Goal: Task Accomplishment & Management: Complete application form

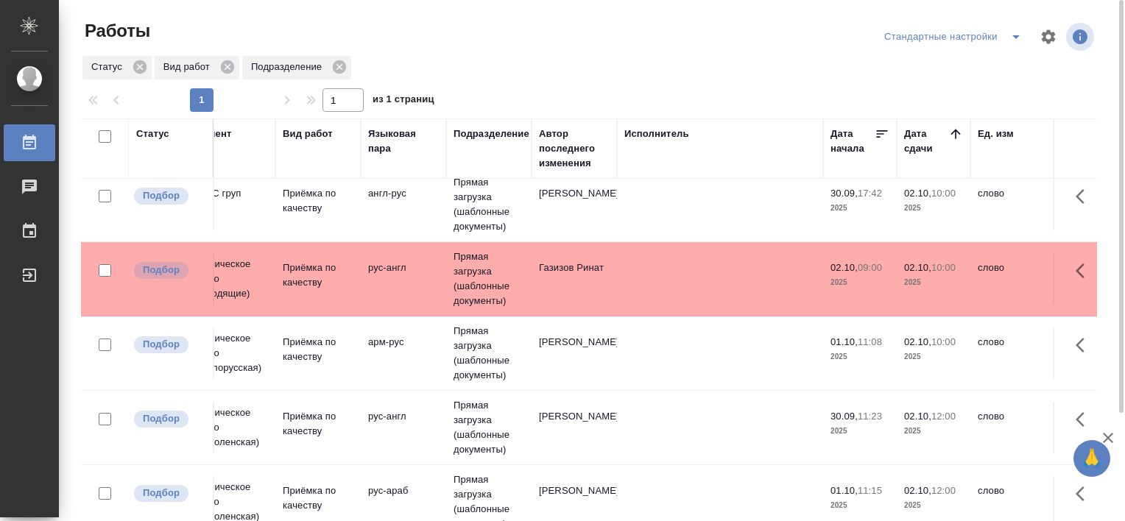
scroll to position [191, 110]
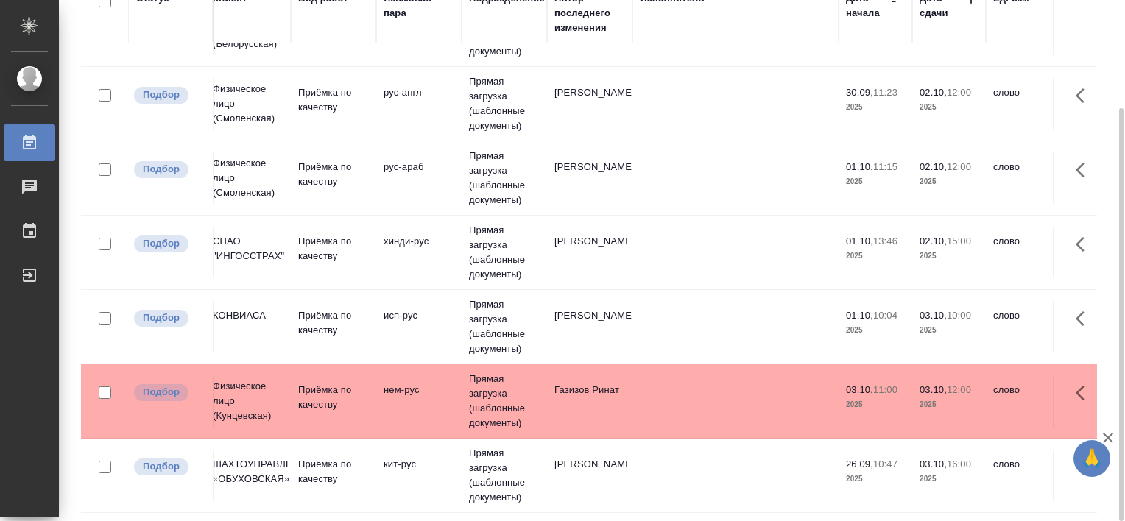
scroll to position [412, 0]
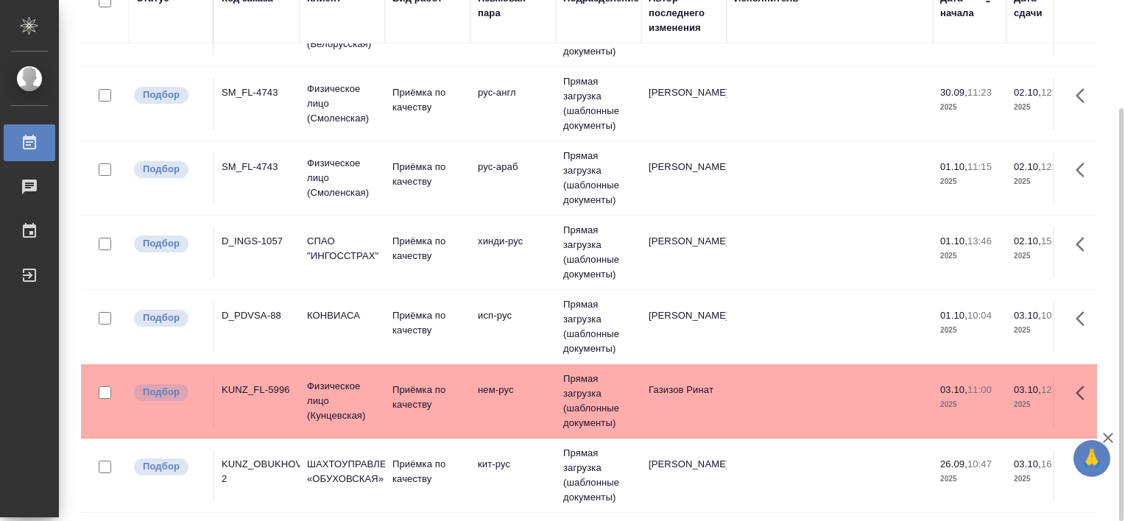
click at [286, 457] on div "KUNZ_OBUKHOVSKAYA-2" at bounding box center [257, 471] width 71 height 29
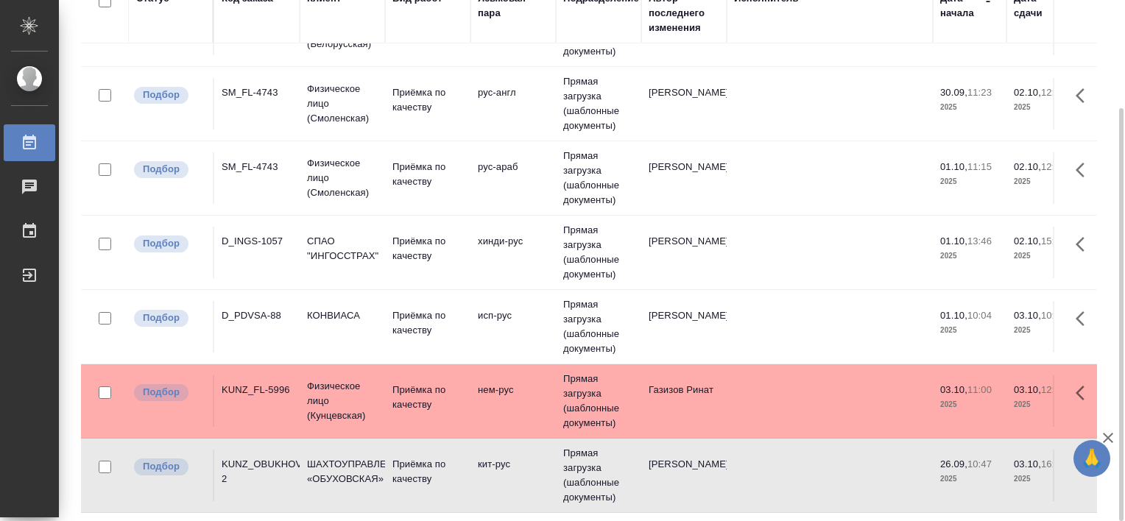
click at [286, 457] on div "KUNZ_OBUKHOVSKAYA-2" at bounding box center [257, 471] width 71 height 29
click at [287, 457] on div "KUNZ_OBUKHOVSKAYA-2" at bounding box center [257, 471] width 71 height 29
click at [244, 457] on div "KUNZ_OBUKHOVSKAYA-2" at bounding box center [257, 471] width 71 height 29
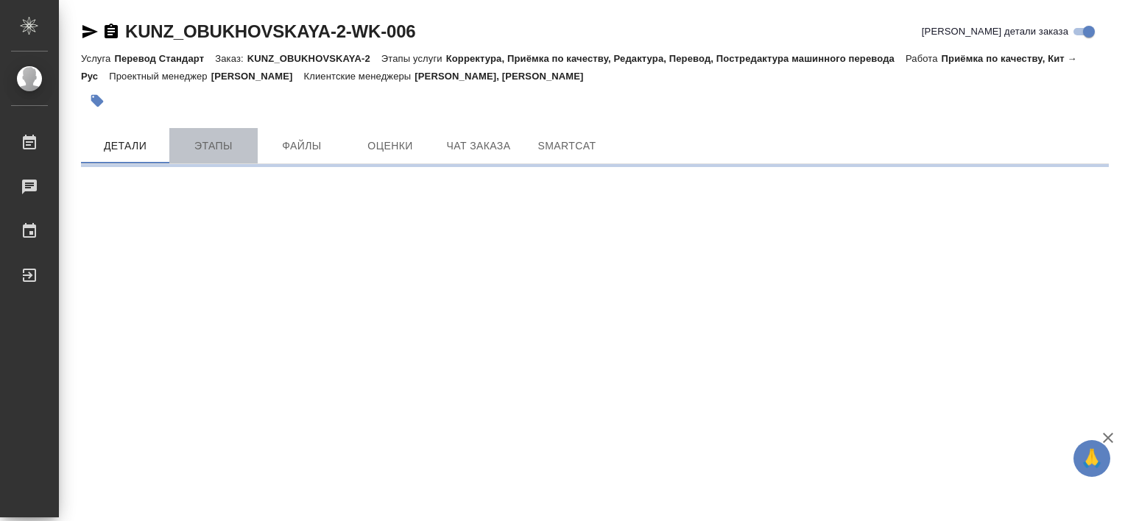
click at [194, 158] on button "Этапы" at bounding box center [213, 145] width 88 height 35
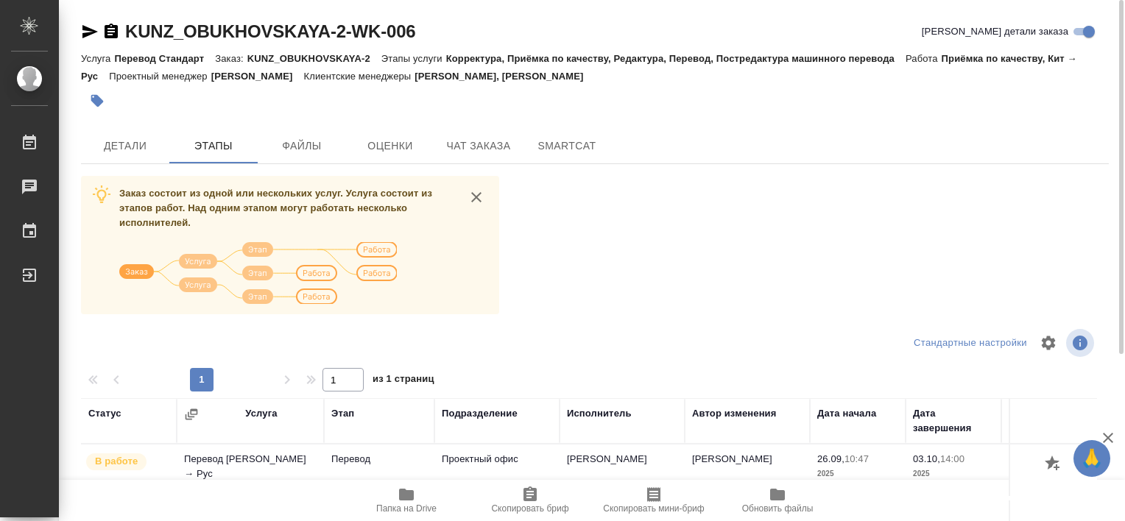
click at [396, 501] on span "Папка на Drive" at bounding box center [406, 500] width 106 height 28
click at [389, 497] on span "Папка на Drive" at bounding box center [406, 500] width 106 height 28
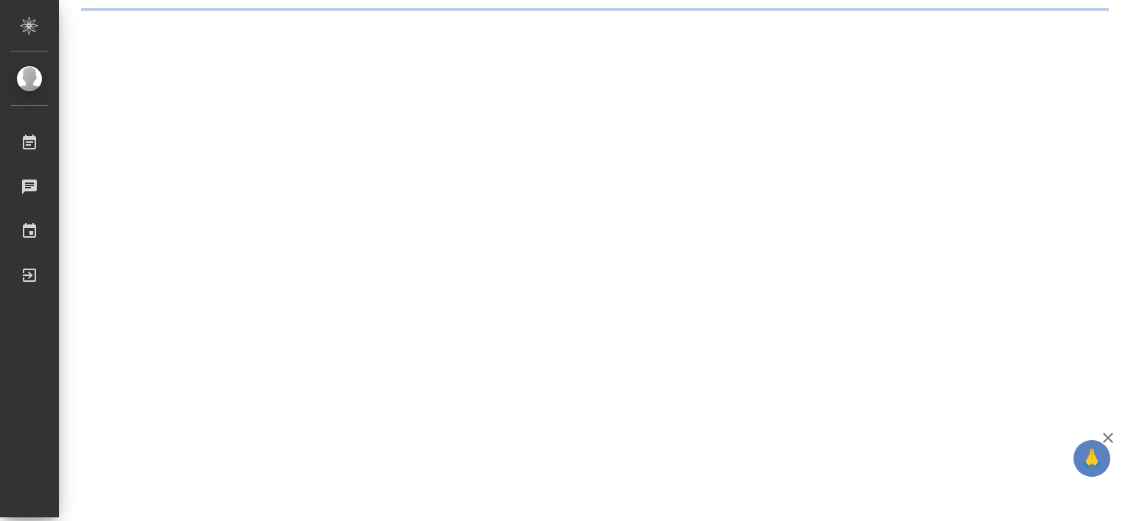
click at [727, 263] on div ".cls-1 fill:#fff; AWATERA Tretyakova Valeriya Работы 0 Чаты График Выйти" at bounding box center [562, 260] width 1125 height 521
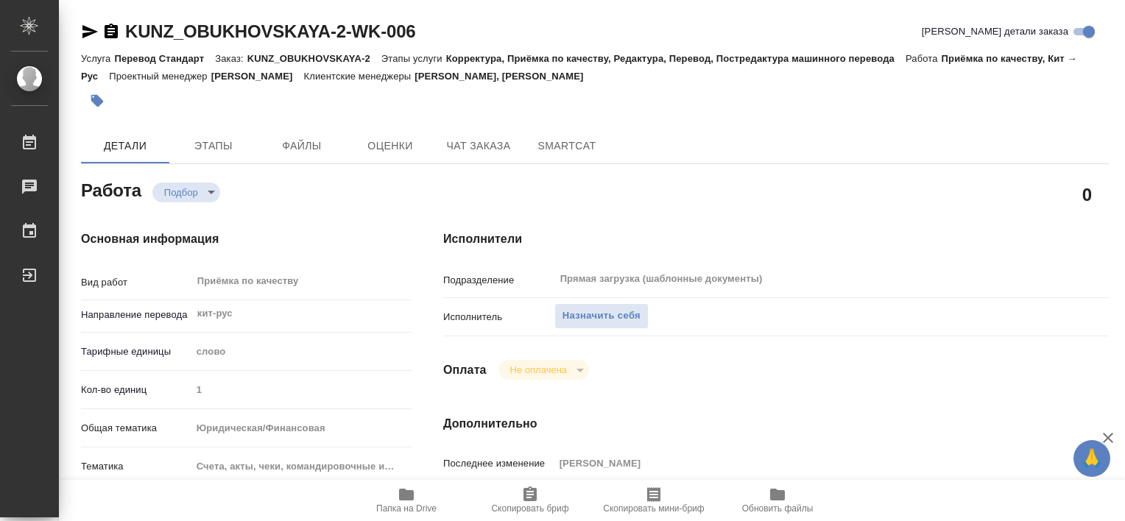
type textarea "x"
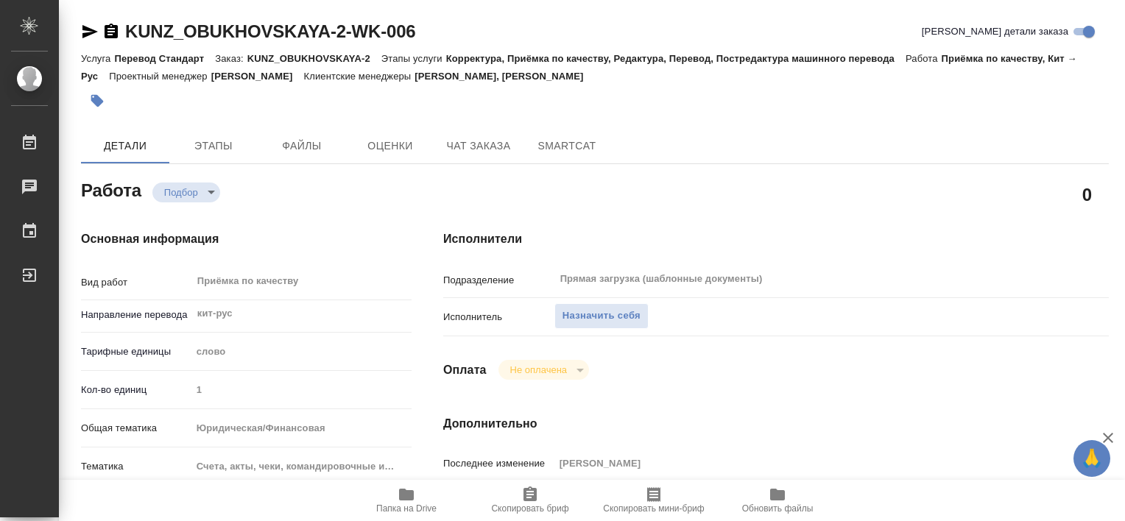
type textarea "x"
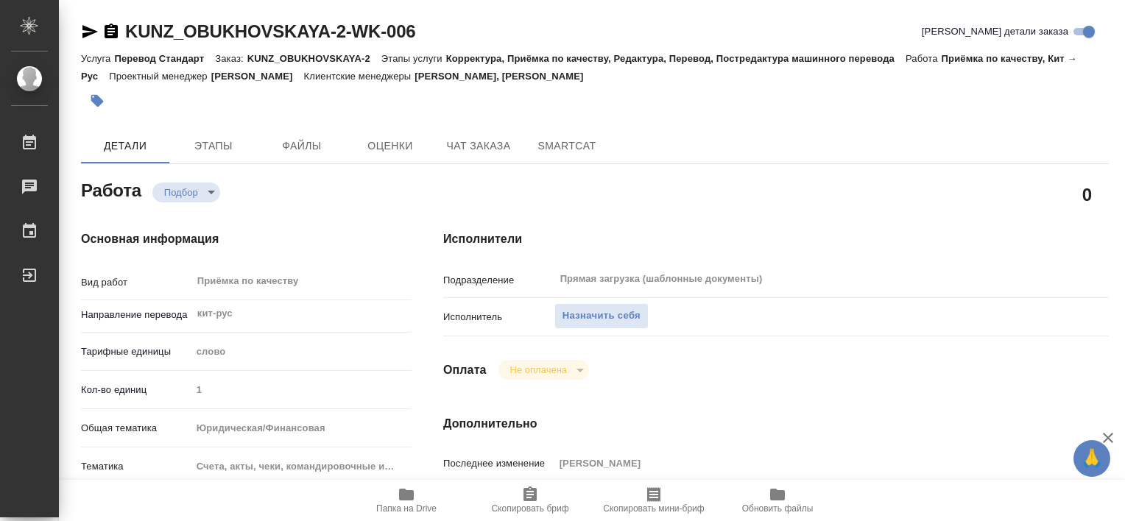
type textarea "x"
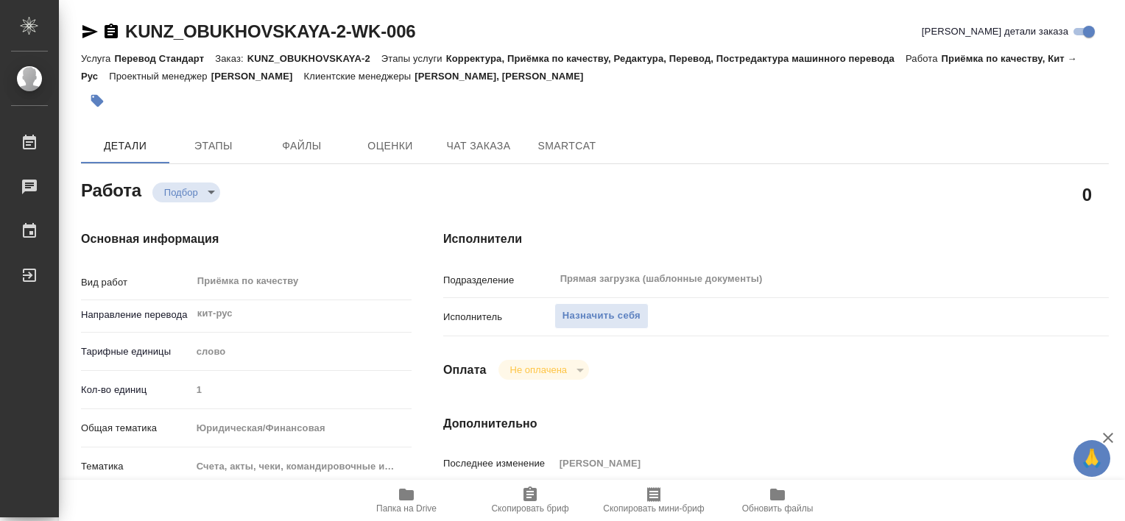
type textarea "x"
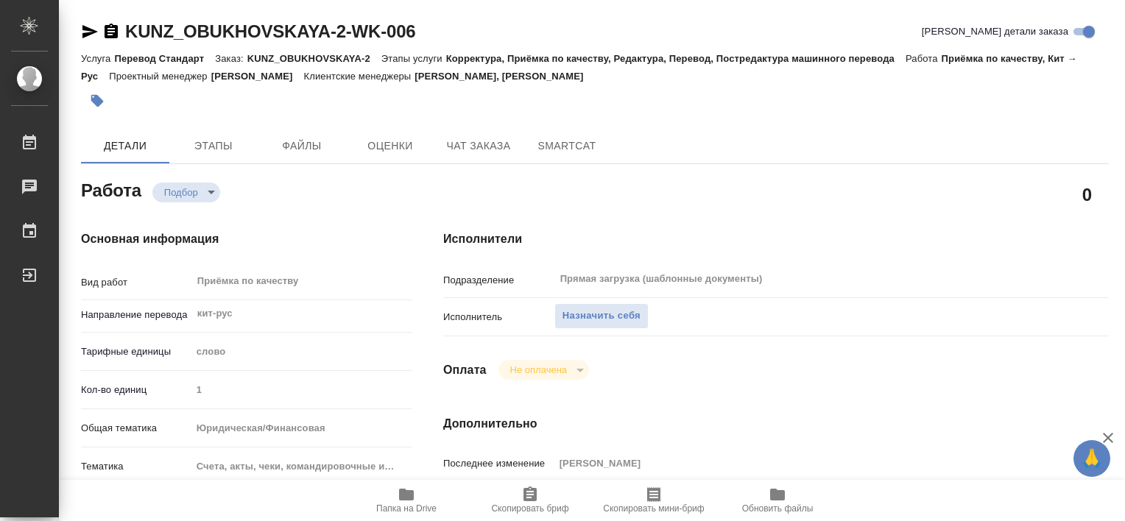
type input "recruiting"
type textarea "Приёмка по качеству"
type textarea "x"
type input "кит-рус"
type input "5a8b1489cc6b4906c91bfd90"
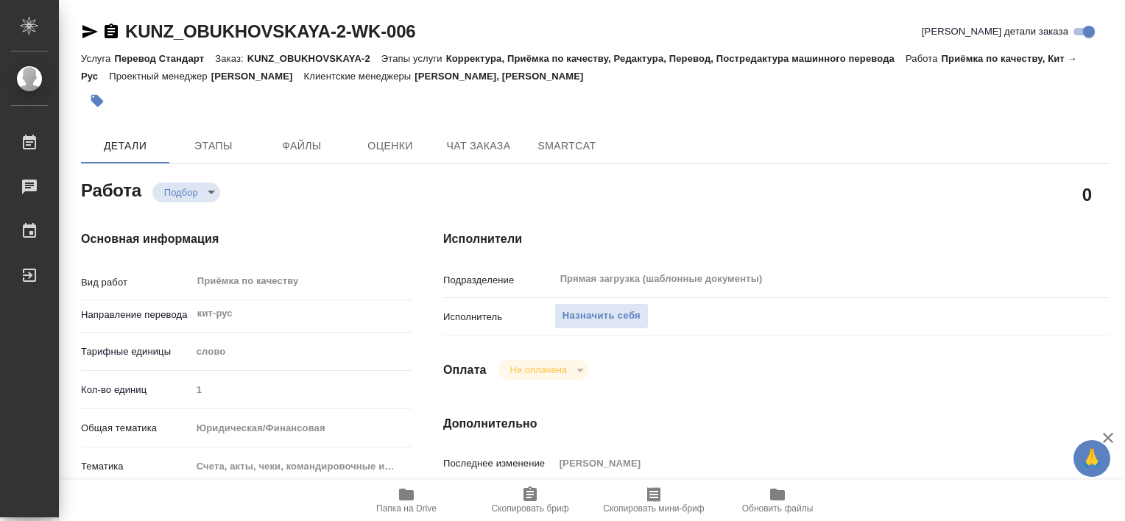
type input "1"
type input "yr-fn"
type input "5f647205b73bc97568ca66c0"
checkbox input "true"
type input "26.09.2025 10:47"
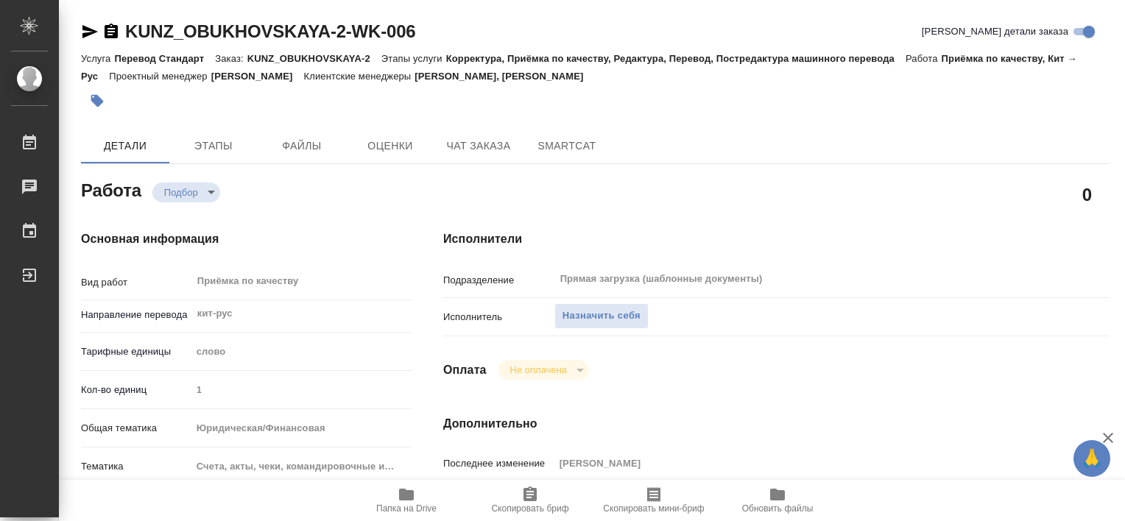
type input "03.10.2025 16:00"
type input "Прямая загрузка (шаблонные документы)"
type input "notPayed"
type input "[PERSON_NAME]"
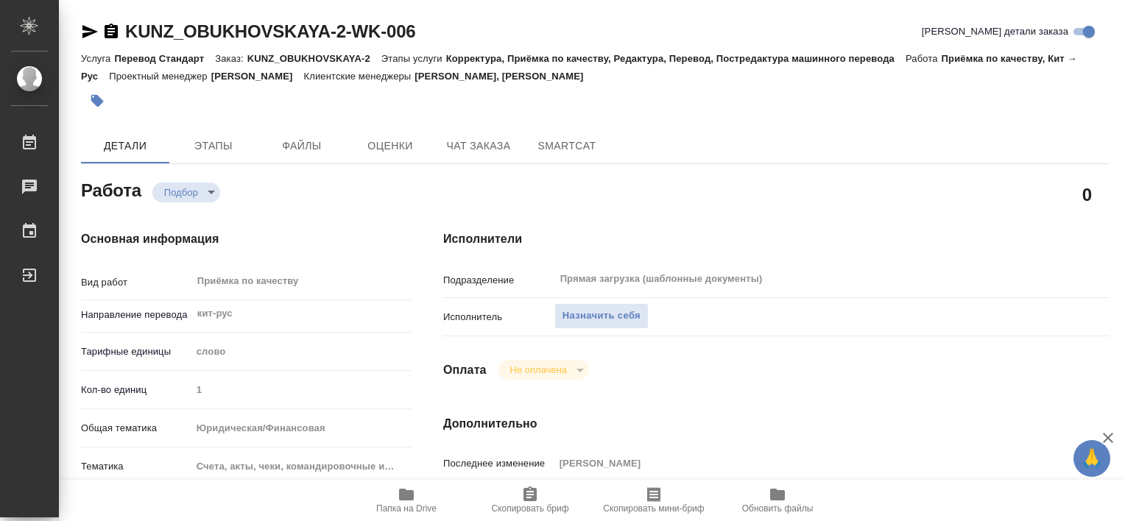
type textarea "x"
type textarea "/Clients/ШАХТОУПРАВЛЕНИЕ «ОБУХОВСКАЯ»/Orders/KUNZ_OBUKHOVSKAYA-2/Corrected/KUNZ…"
type textarea "x"
type input "KUNZ_OBUKHOVSKAYA-2"
type input "Перевод Стандарт"
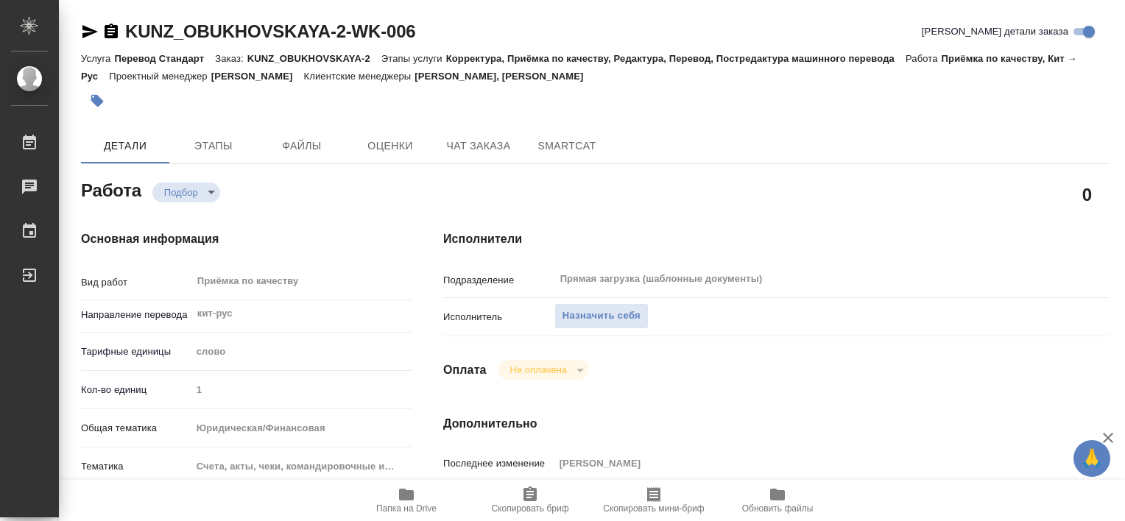
type input "Корректура, Приёмка по качеству, Редактура, Перевод, Постредактура машинного пе…"
type input "[PERSON_NAME], [PERSON_NAME]"
type input "[PERSON_NAME]"
type input "/Clients/ШАХТОУПРАВЛЕНИЕ «ОБУХОВСКАЯ»/Orders/KUNZ_OBUKHOVSKAYA-2"
type textarea "x"
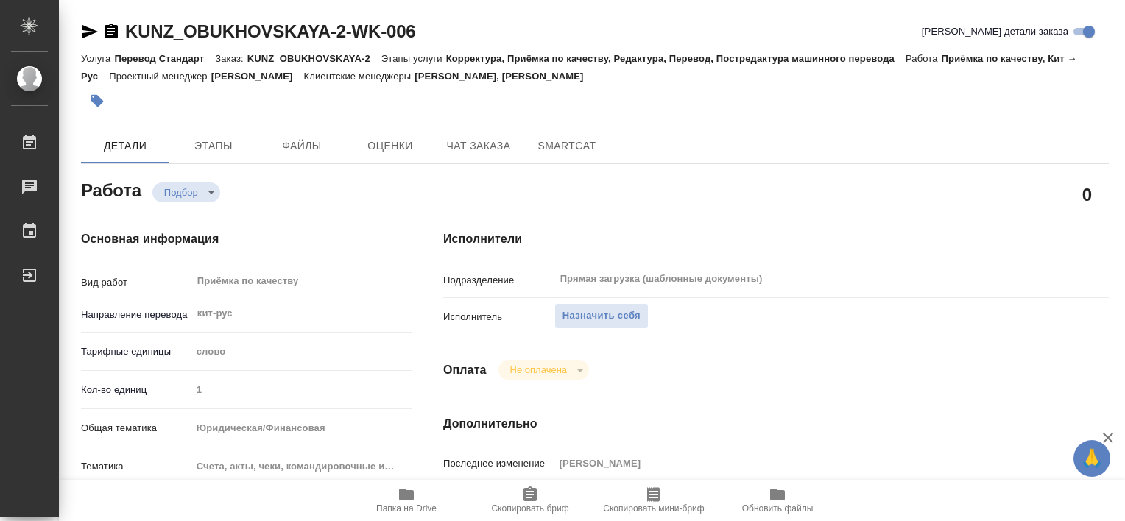
type textarea "кит\англ-рус под ЗПК сшить в 2 дока по фамилиям"
type textarea "x"
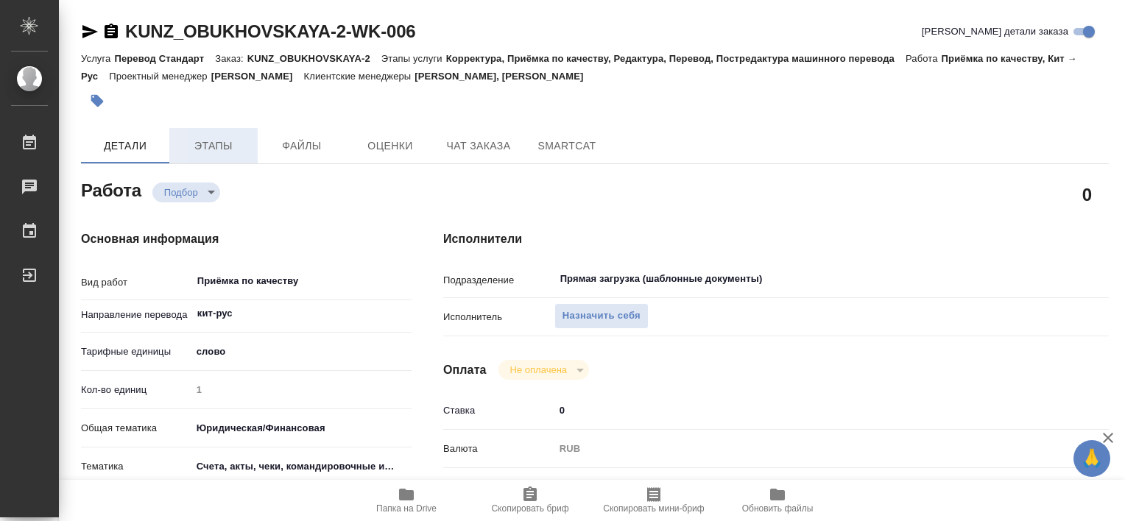
type textarea "x"
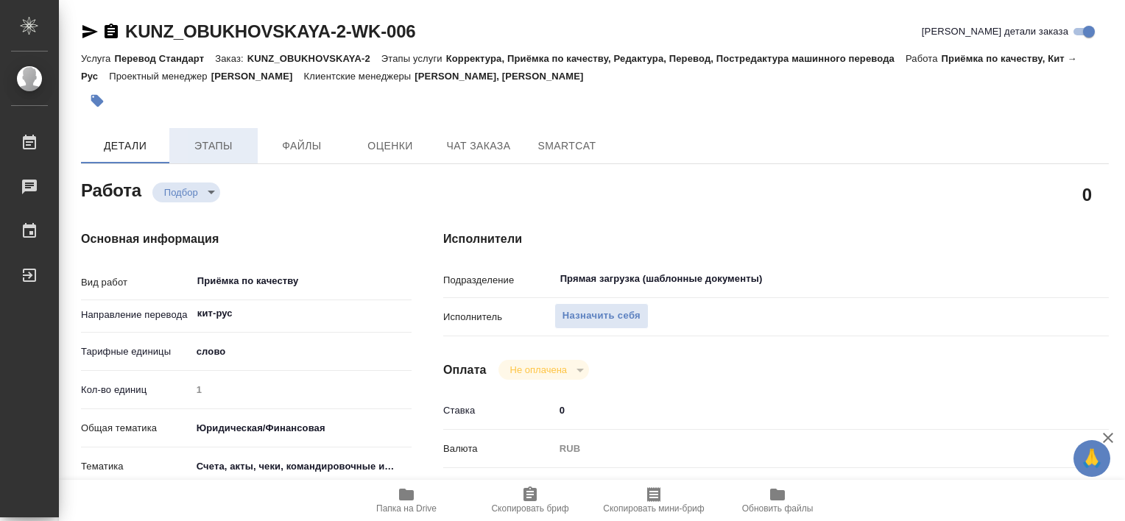
type textarea "x"
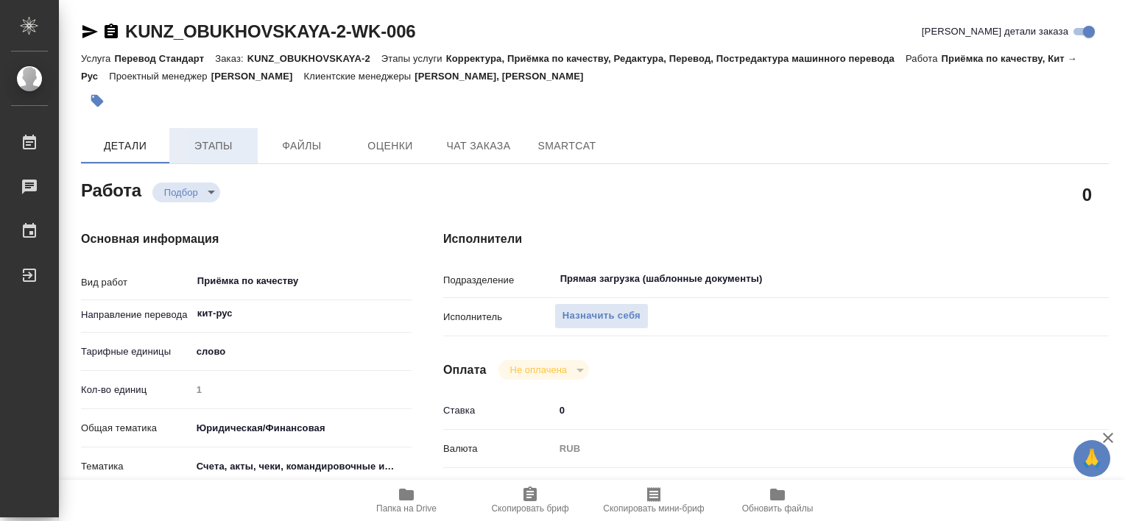
type textarea "x"
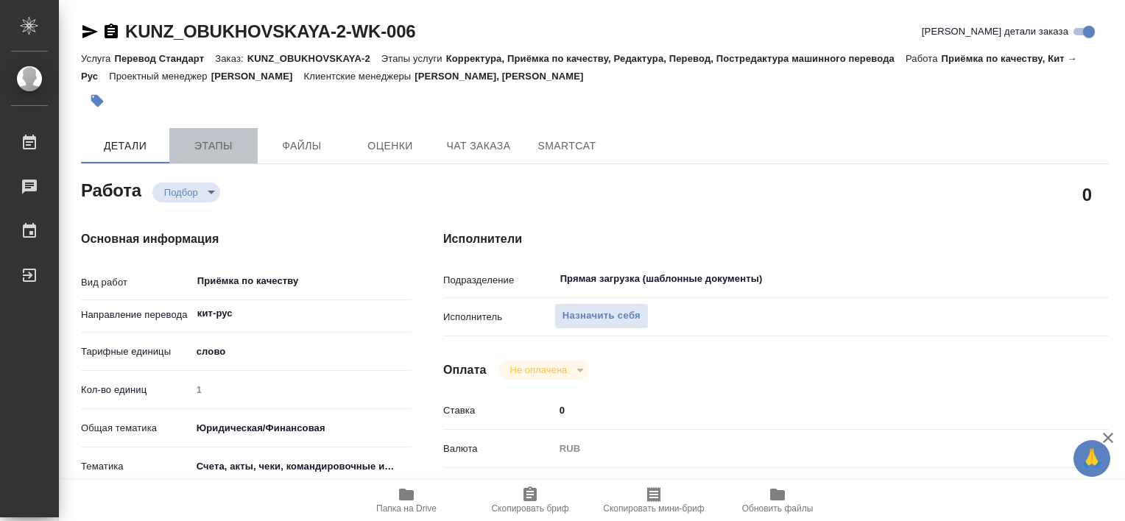
click at [197, 149] on span "Этапы" at bounding box center [213, 146] width 71 height 18
type textarea "x"
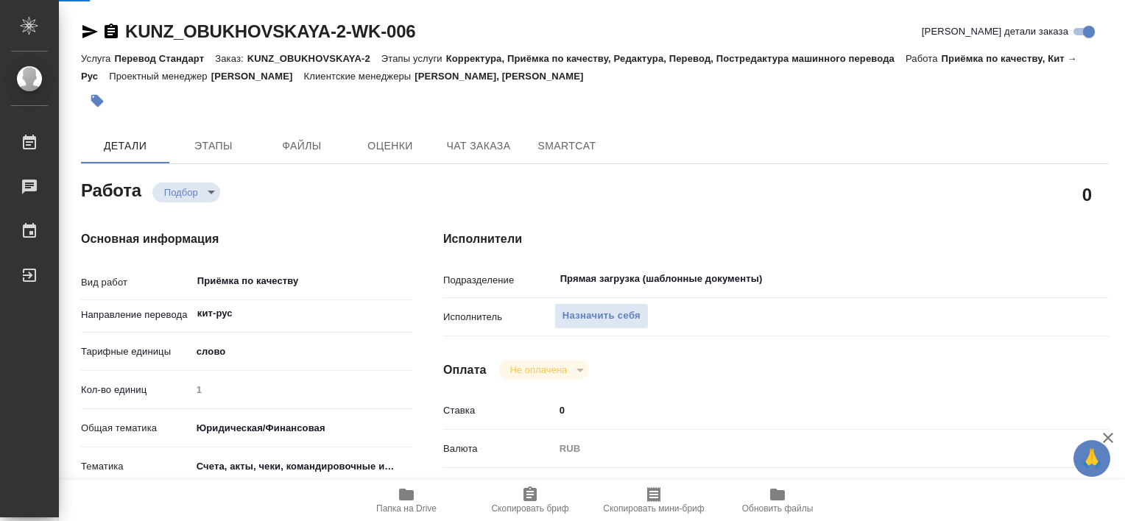
type textarea "x"
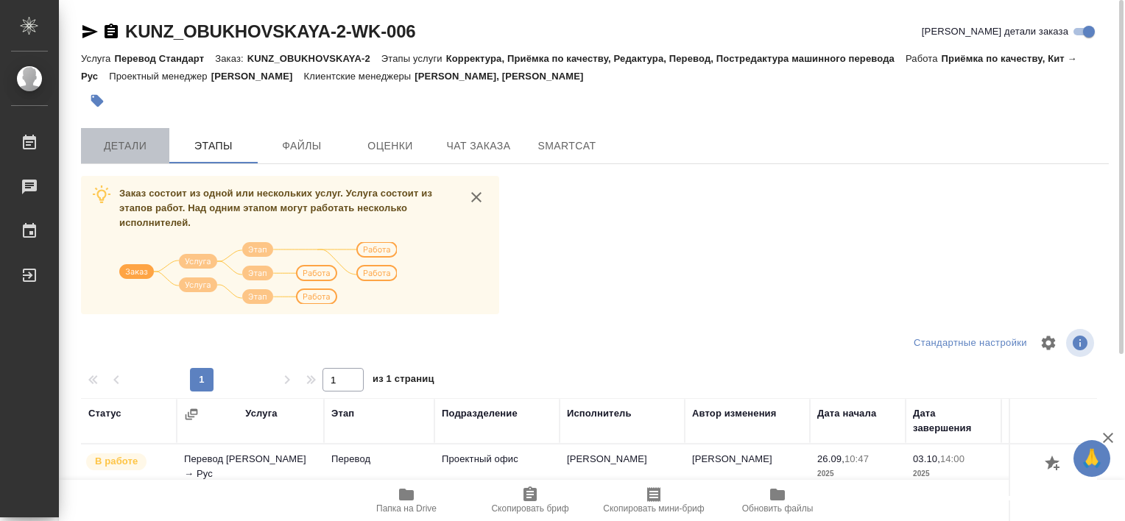
click at [121, 144] on span "Детали" at bounding box center [125, 146] width 71 height 18
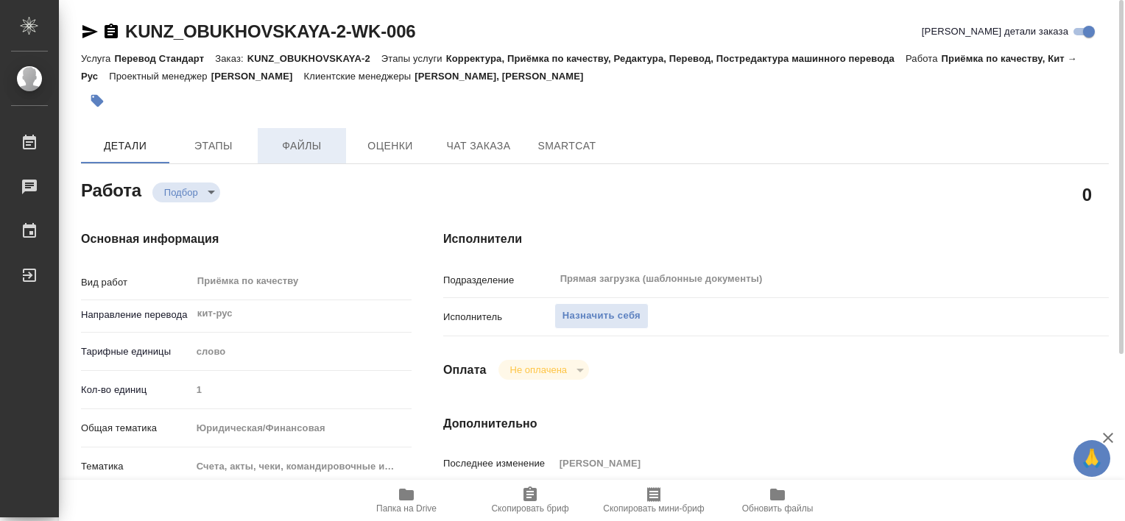
type textarea "x"
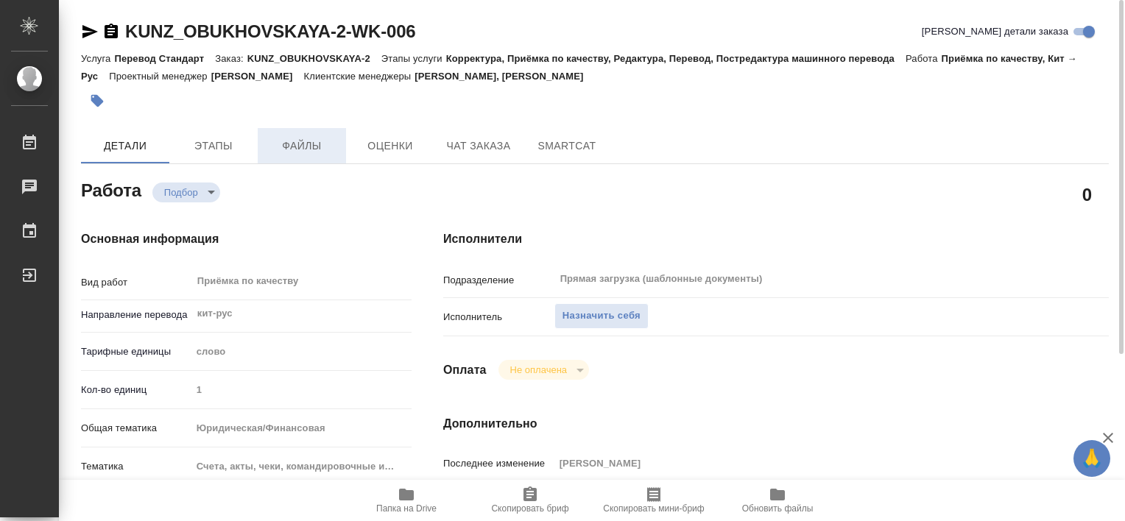
type textarea "x"
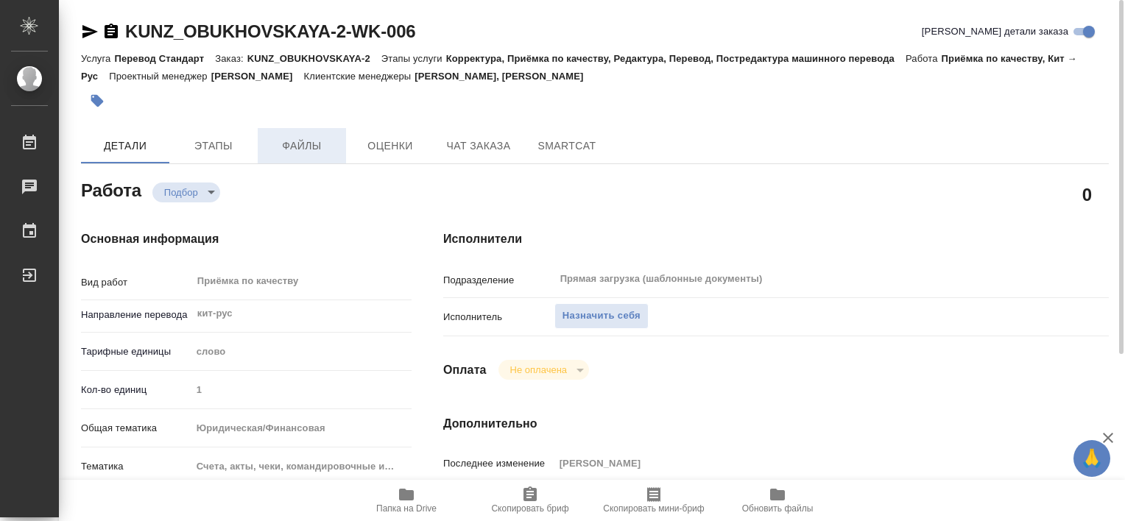
type textarea "x"
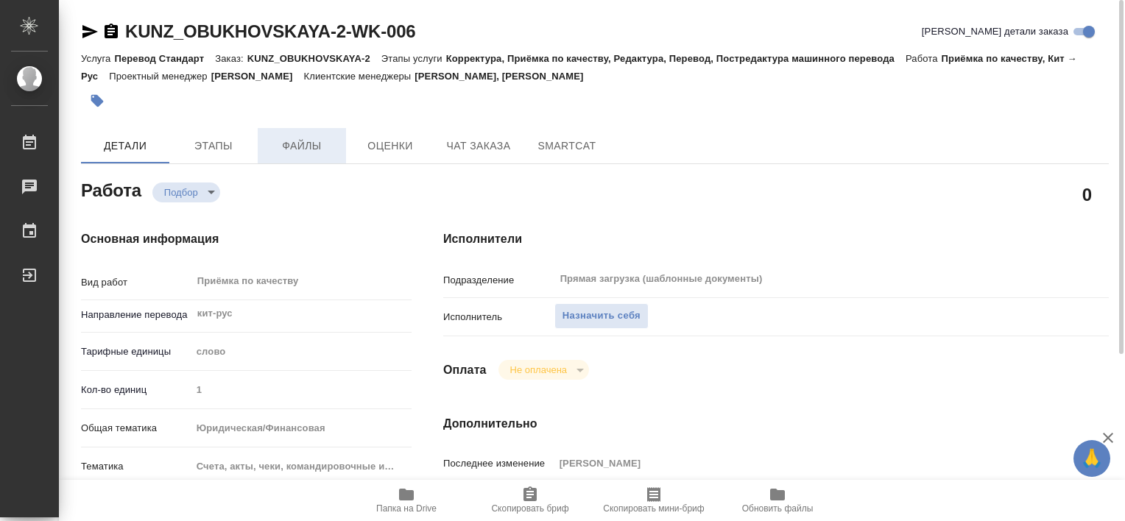
type textarea "x"
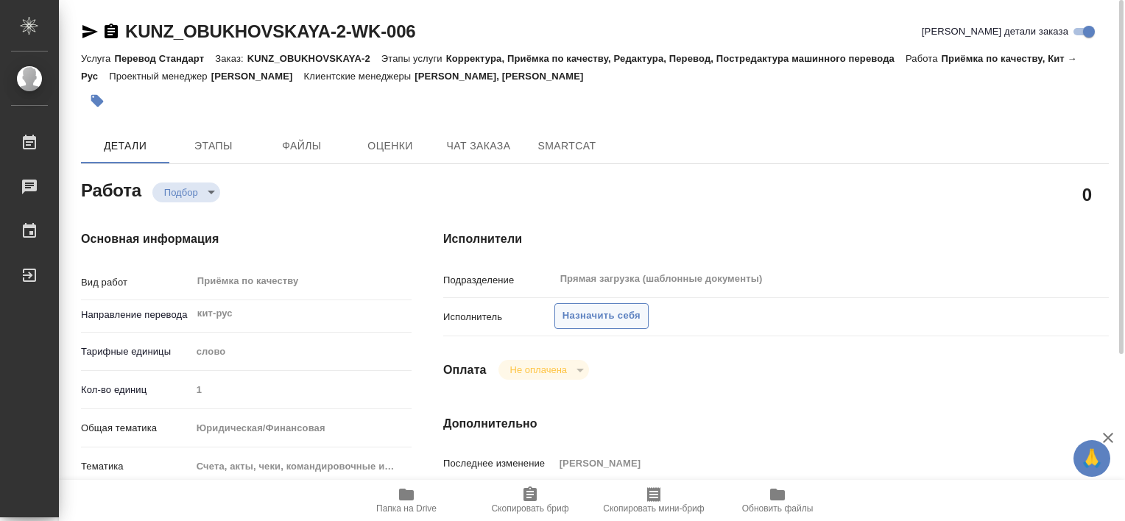
click at [613, 313] on span "Назначить себя" at bounding box center [601, 316] width 78 height 17
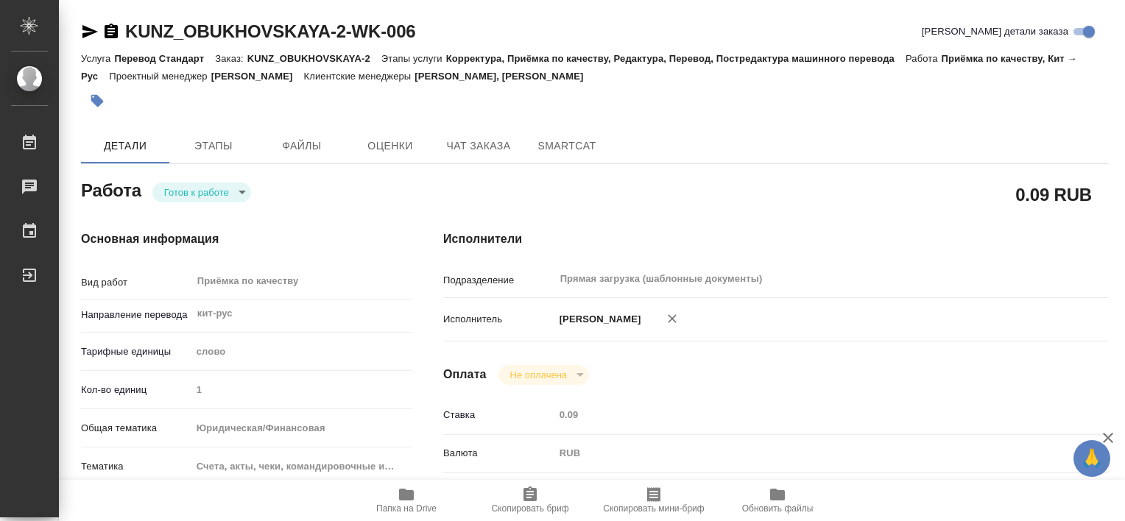
type textarea "x"
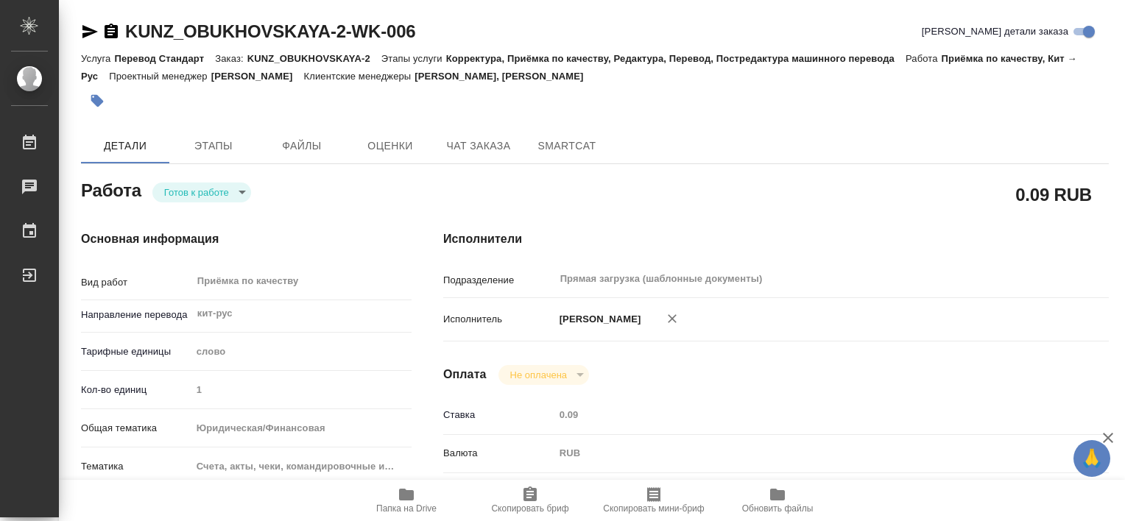
type textarea "x"
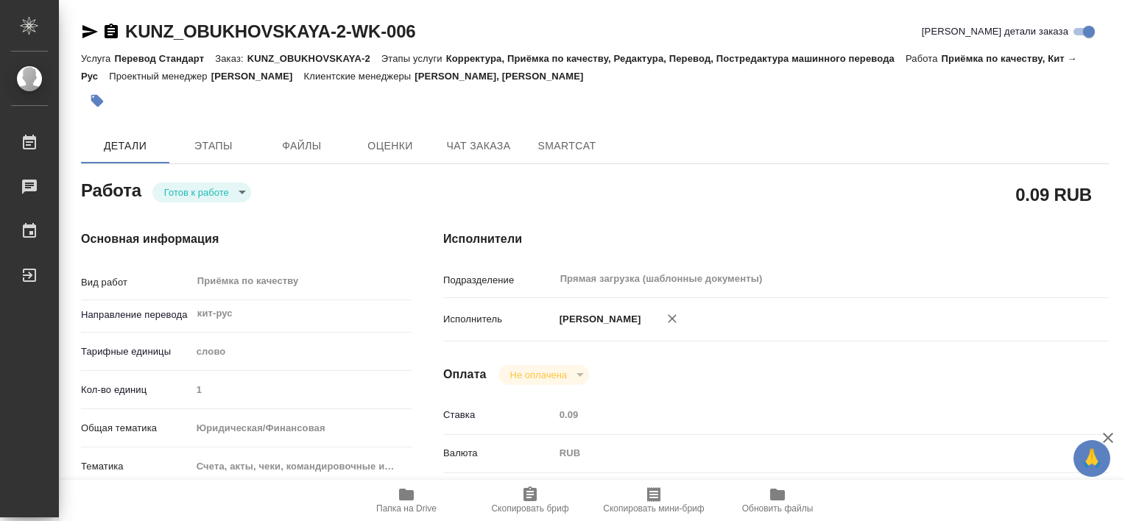
type textarea "x"
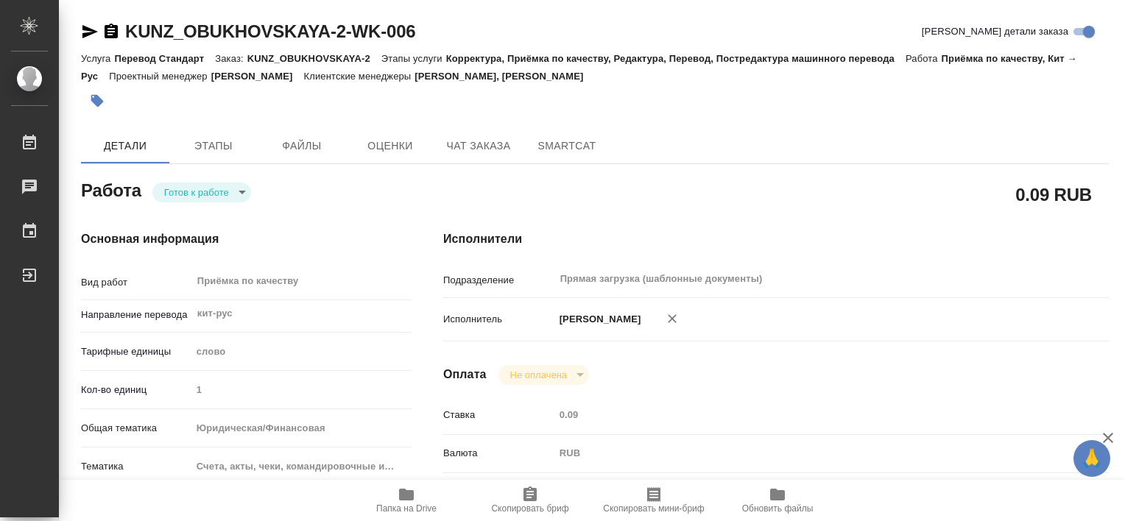
type textarea "x"
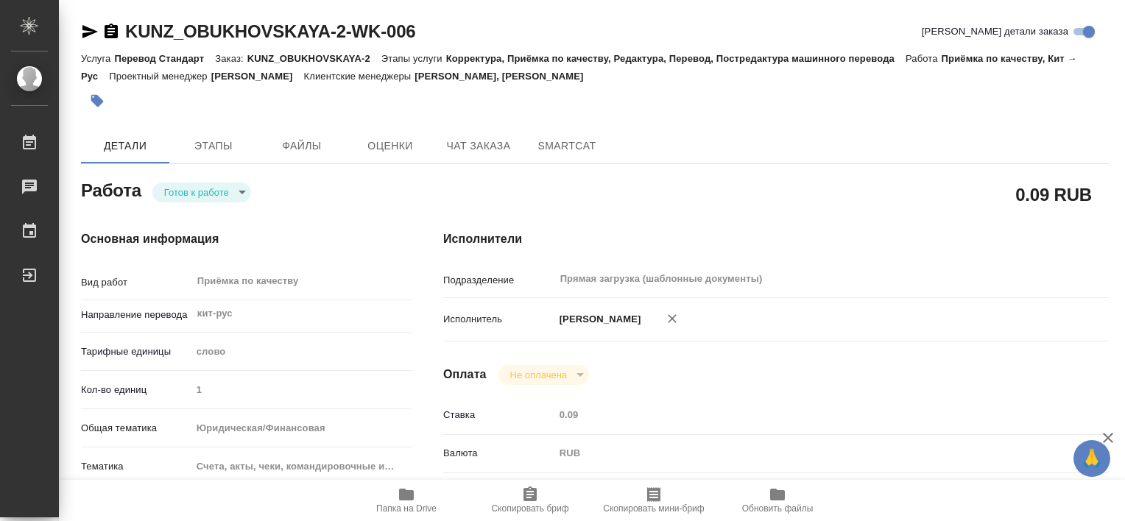
type textarea "x"
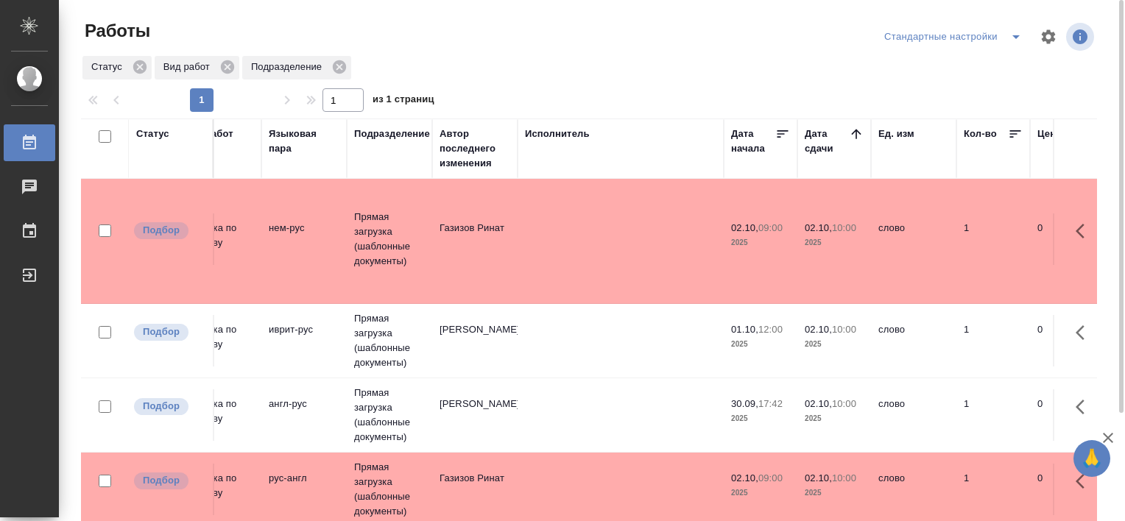
scroll to position [0, 209]
